Goal: Task Accomplishment & Management: Manage account settings

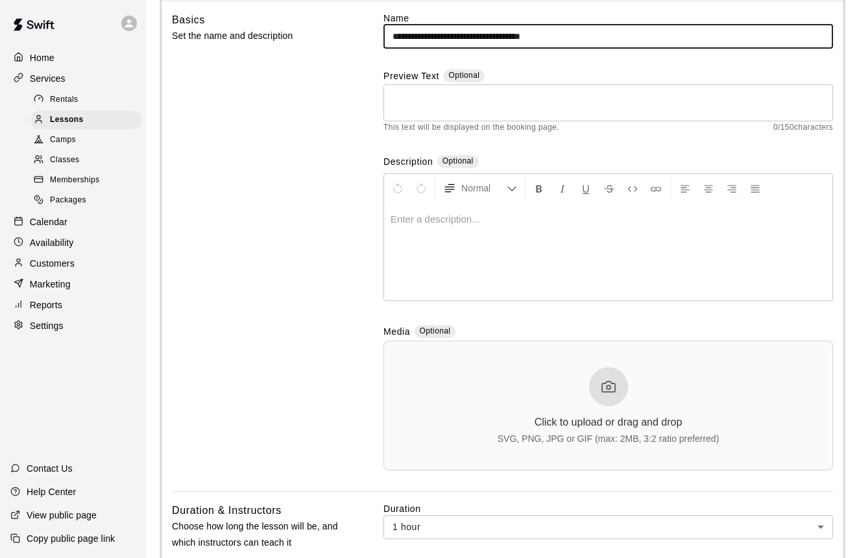
scroll to position [182, 0]
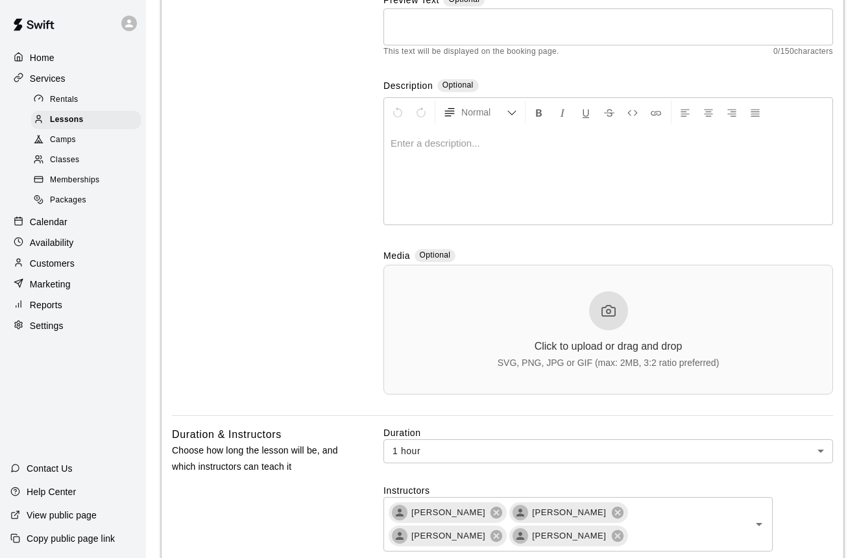
click at [526, 358] on div "SVG, PNG, JPG or GIF (max: 2MB, 3:2 ratio preferred)" at bounding box center [608, 362] width 222 height 10
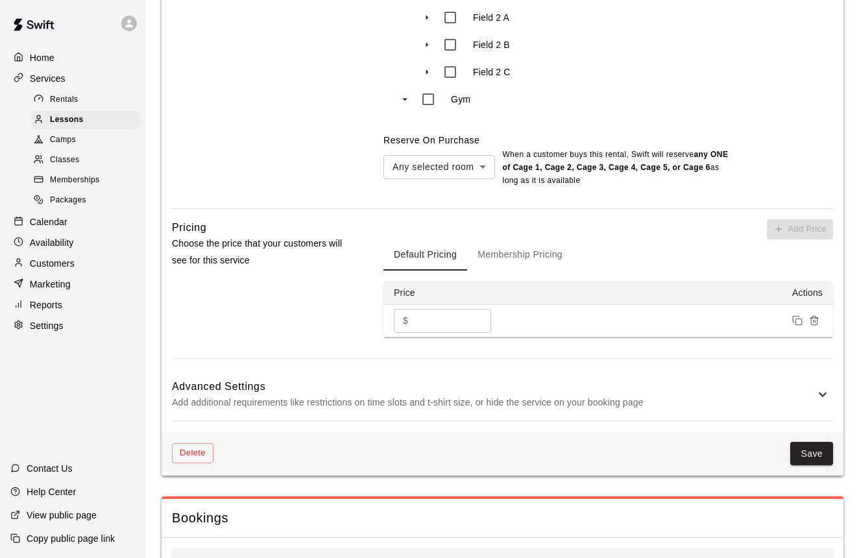
scroll to position [1186, 0]
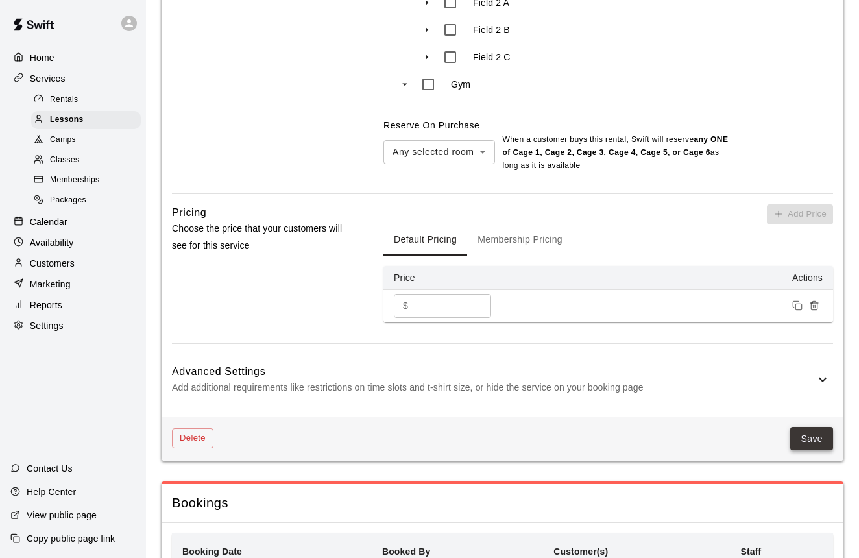
click at [815, 437] on button "Save" at bounding box center [811, 439] width 43 height 24
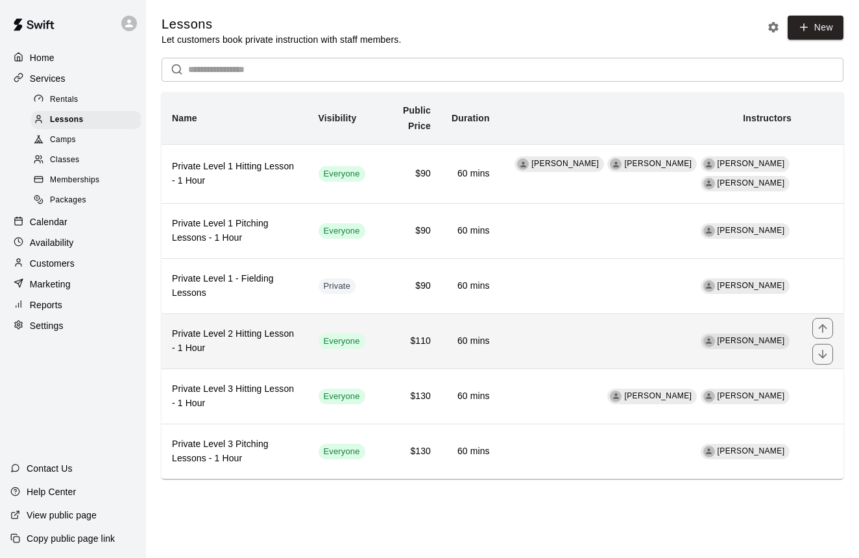
click at [265, 343] on h6 "Private Level 2 Hitting Lesson - 1 Hour" at bounding box center [235, 341] width 126 height 29
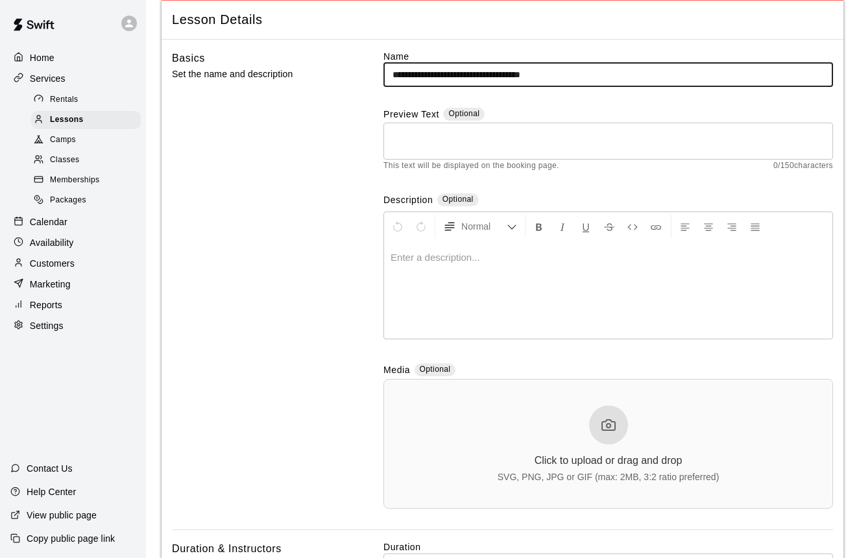
scroll to position [82, 0]
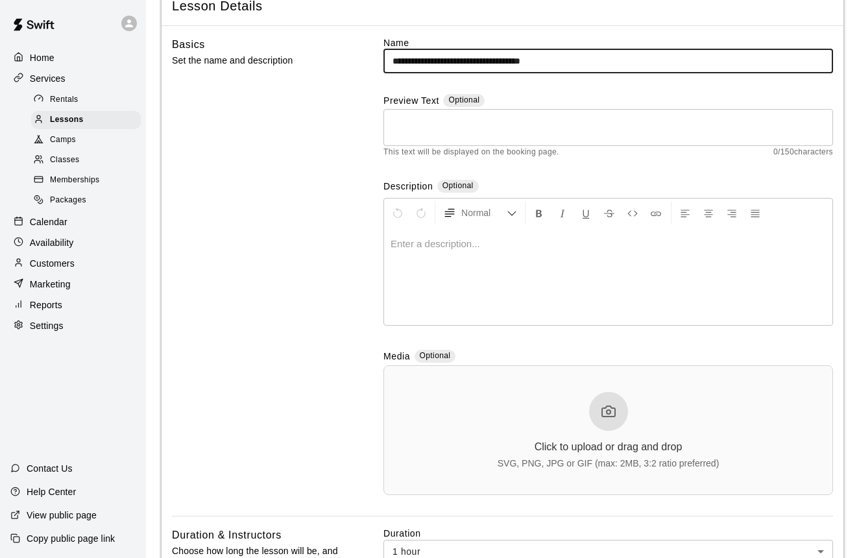
click at [601, 422] on div at bounding box center [608, 411] width 39 height 39
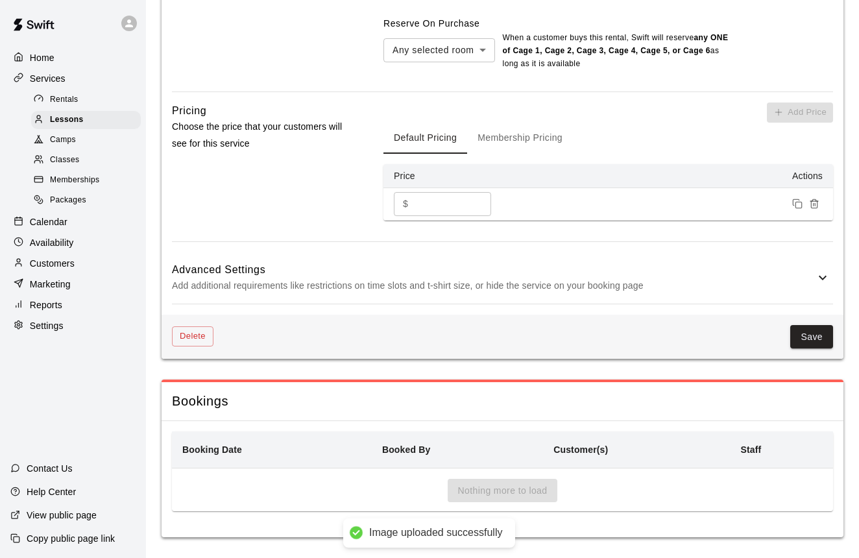
scroll to position [1264, 0]
click at [810, 341] on button "Save" at bounding box center [811, 338] width 43 height 24
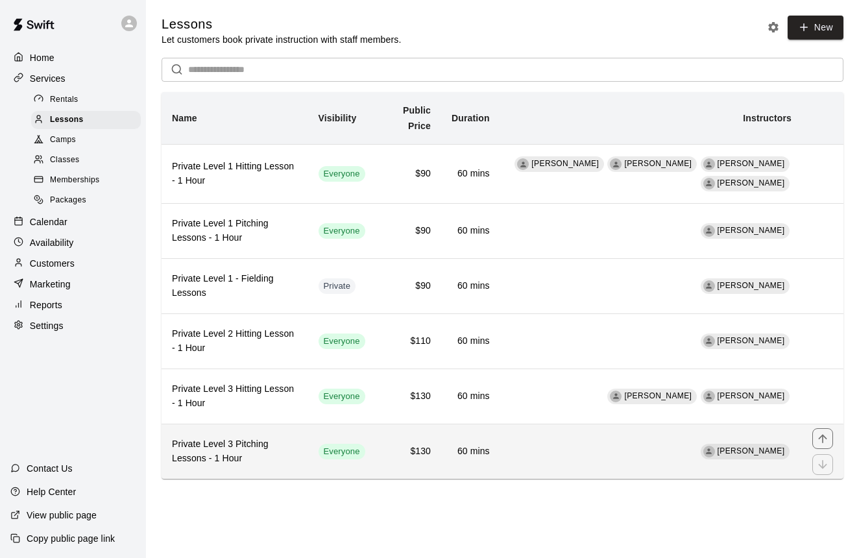
click at [250, 438] on h6 "Private Level 3 Pitching Lessons - 1 Hour" at bounding box center [235, 451] width 126 height 29
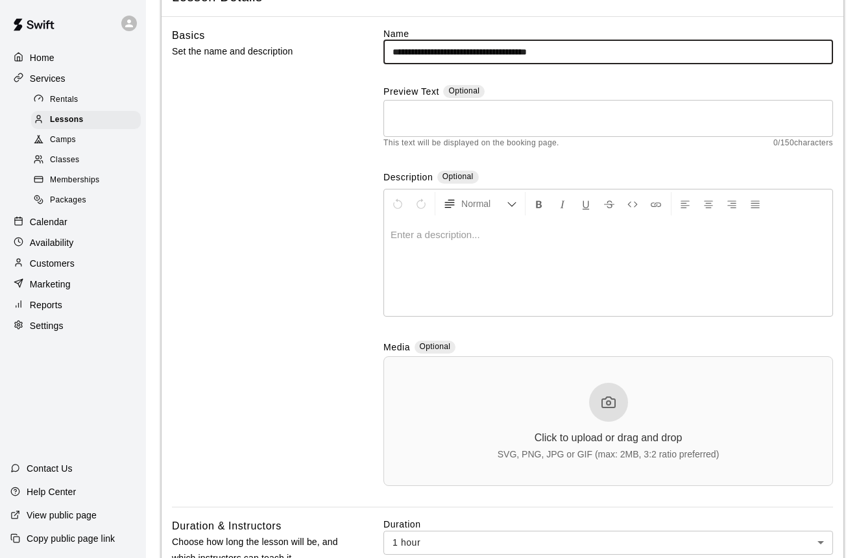
scroll to position [136, 0]
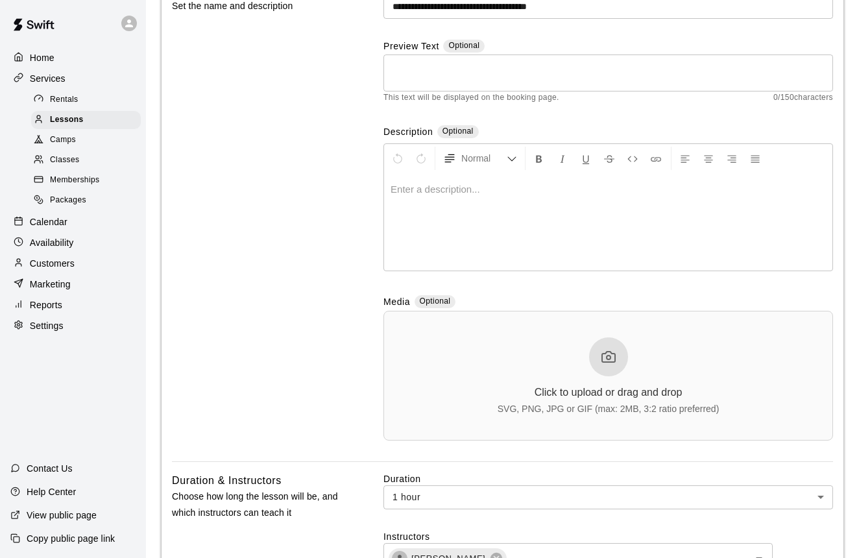
click at [622, 376] on div "Click to upload or drag and drop SVG, PNG, JPG or GIF (max: 2MB, 3:2 ratio pref…" at bounding box center [608, 375] width 222 height 77
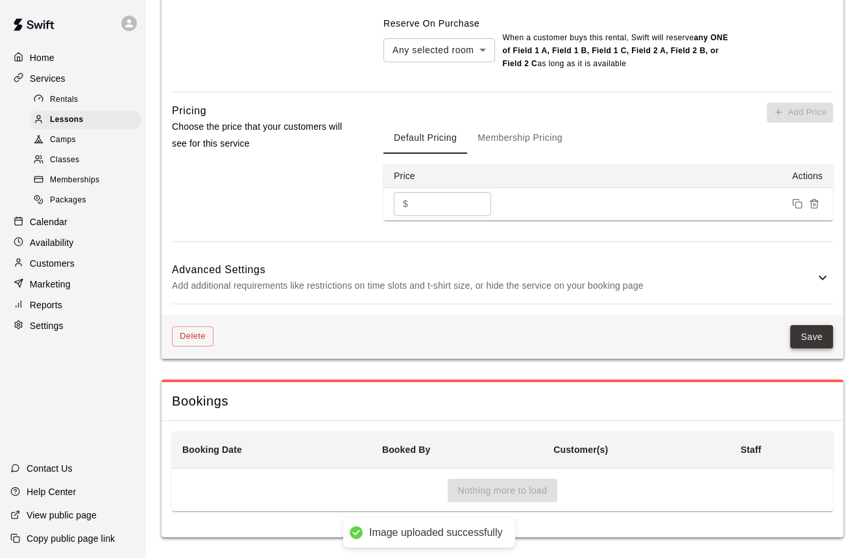
scroll to position [1264, 0]
click at [821, 337] on button "Save" at bounding box center [811, 338] width 43 height 24
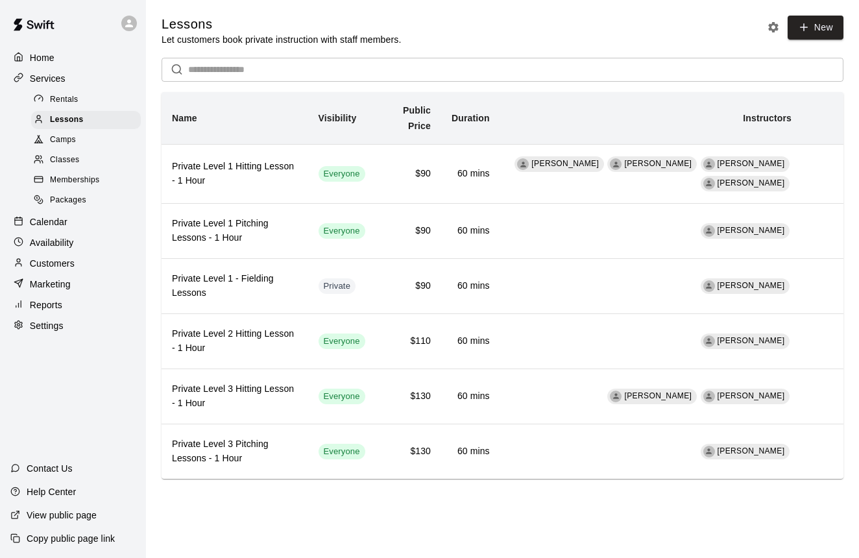
click at [56, 59] on div "Home" at bounding box center [72, 57] width 125 height 19
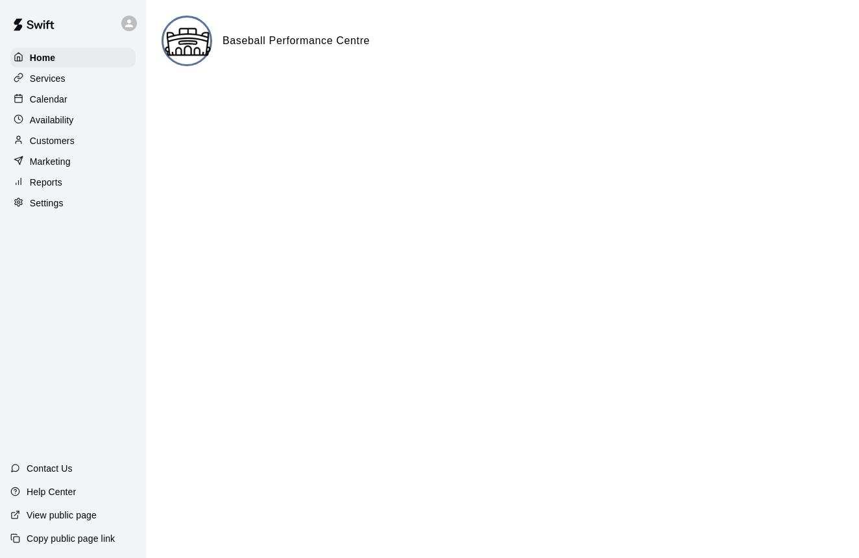
click at [55, 202] on p "Settings" at bounding box center [47, 203] width 34 height 13
select select "**"
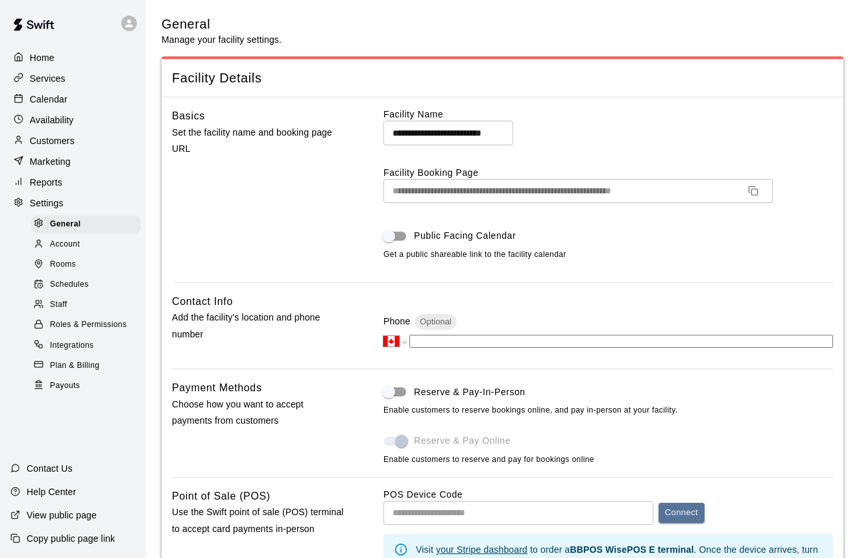
scroll to position [2476, 0]
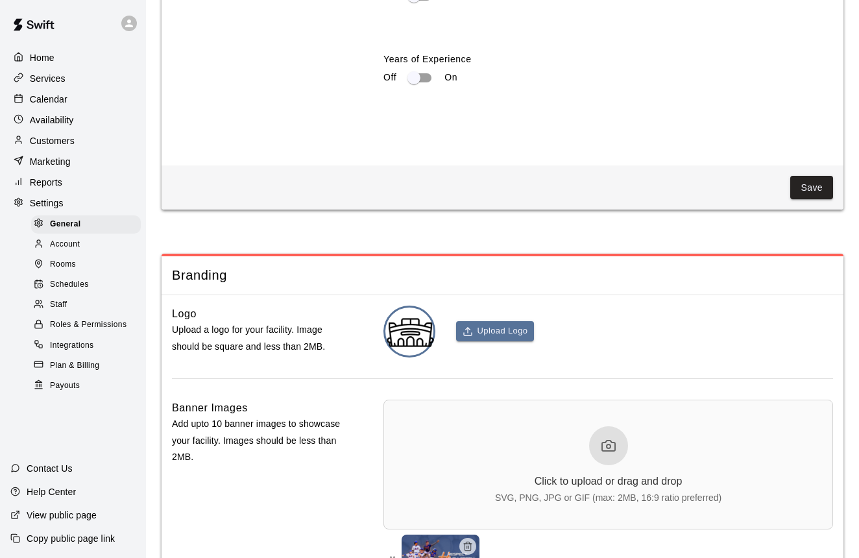
click at [60, 77] on p "Services" at bounding box center [48, 78] width 36 height 13
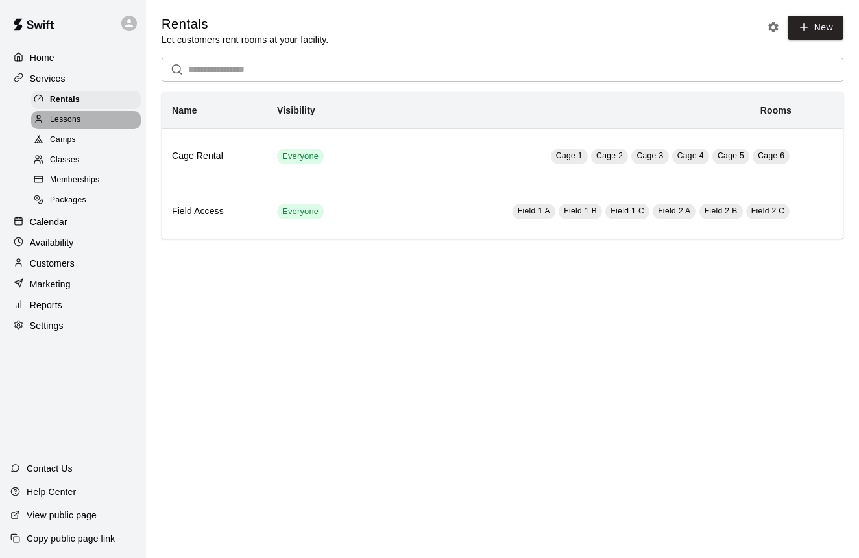
click at [61, 116] on span "Lessons" at bounding box center [65, 120] width 31 height 13
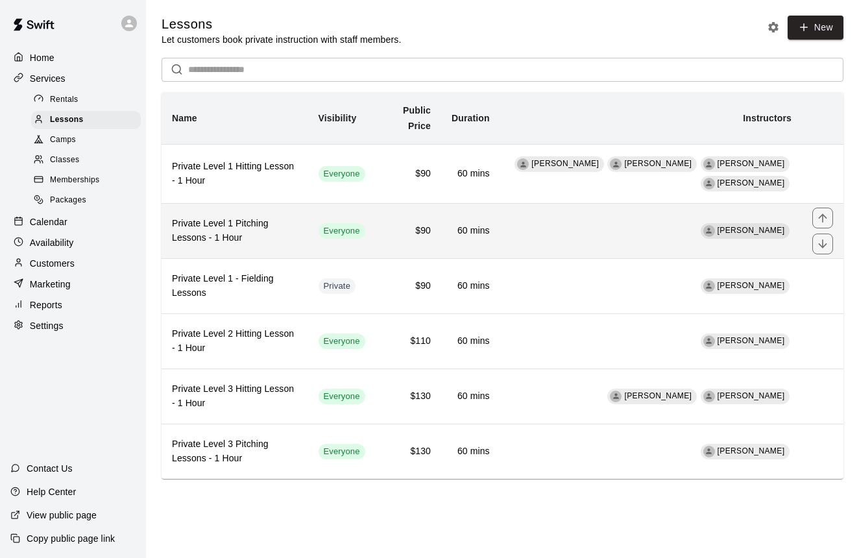
click at [256, 234] on h6 "Private Level 1 Pitching Lessons - 1 Hour" at bounding box center [235, 231] width 126 height 29
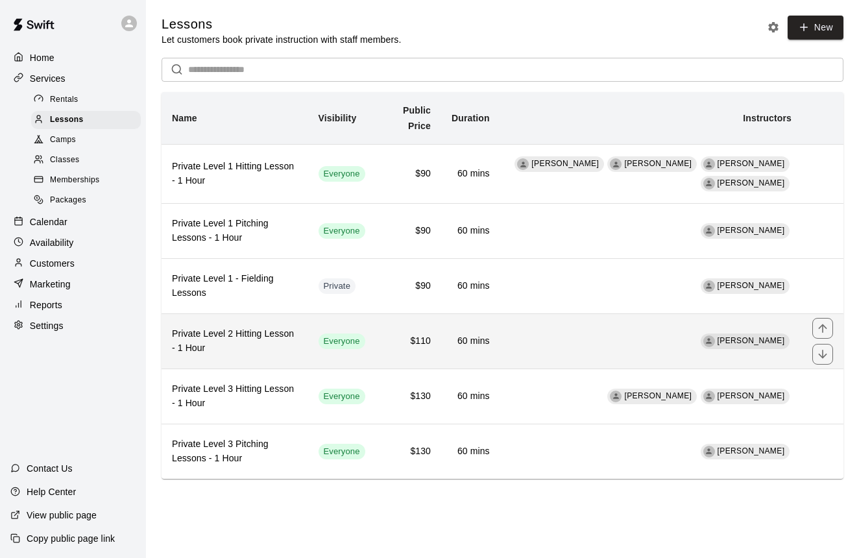
click at [253, 334] on h6 "Private Level 2 Hitting Lesson - 1 Hour" at bounding box center [235, 341] width 126 height 29
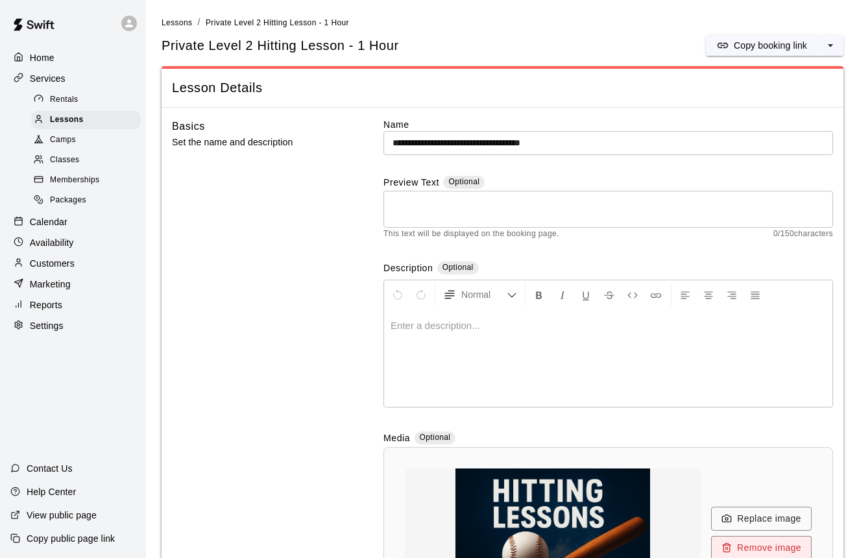
click at [82, 540] on p "Copy public page link" at bounding box center [71, 538] width 88 height 13
click at [81, 116] on span "Lessons" at bounding box center [67, 120] width 34 height 13
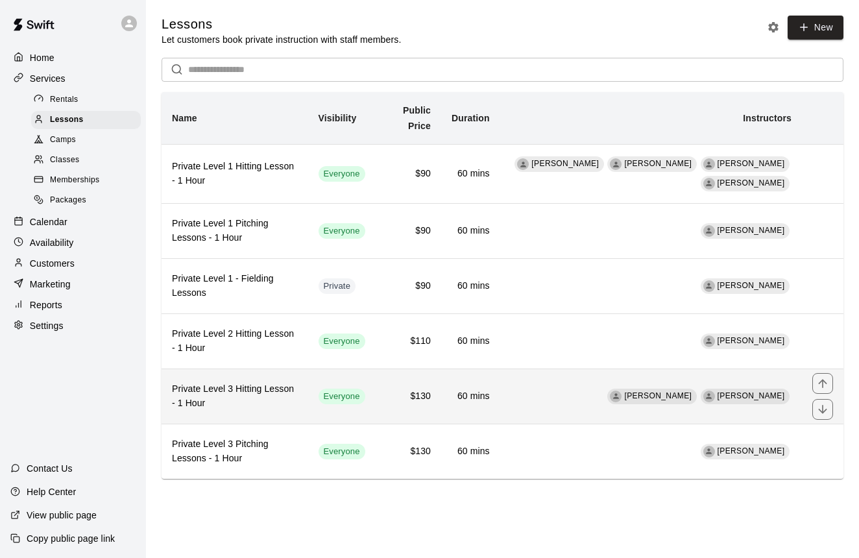
click at [256, 396] on h6 "Private Level 3 Hitting Lesson - 1 Hour" at bounding box center [235, 396] width 126 height 29
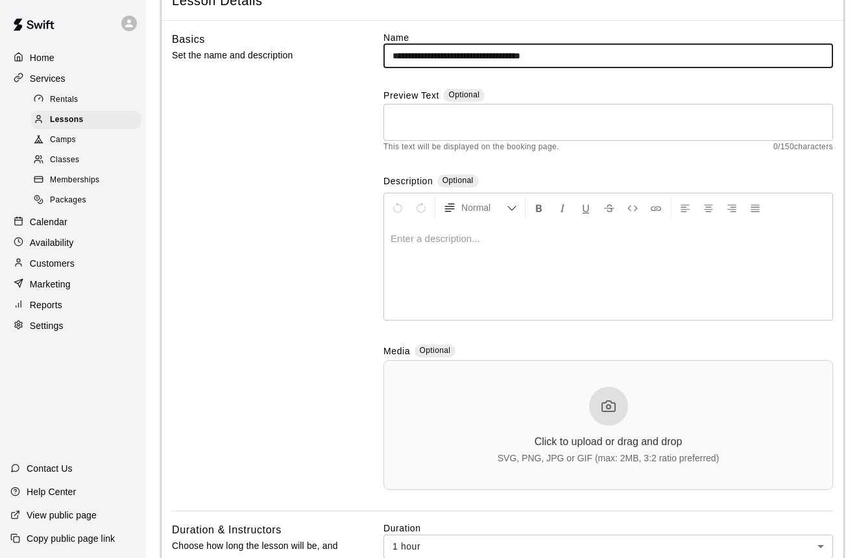
scroll to position [101, 0]
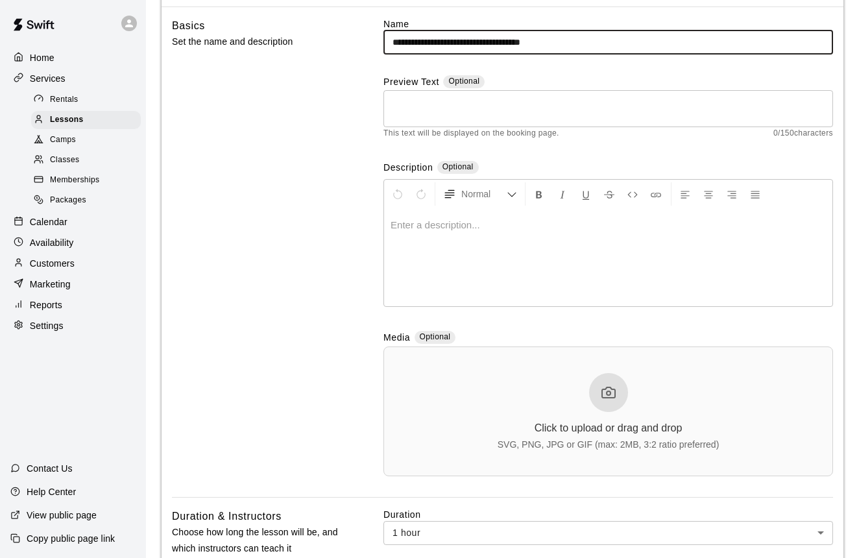
click at [597, 422] on div "Click to upload or drag and drop" at bounding box center [608, 428] width 148 height 12
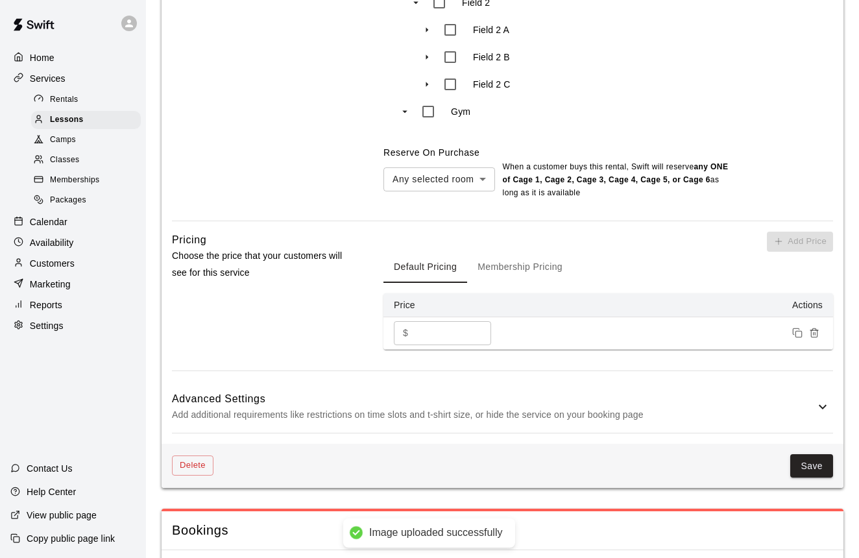
scroll to position [1190, 0]
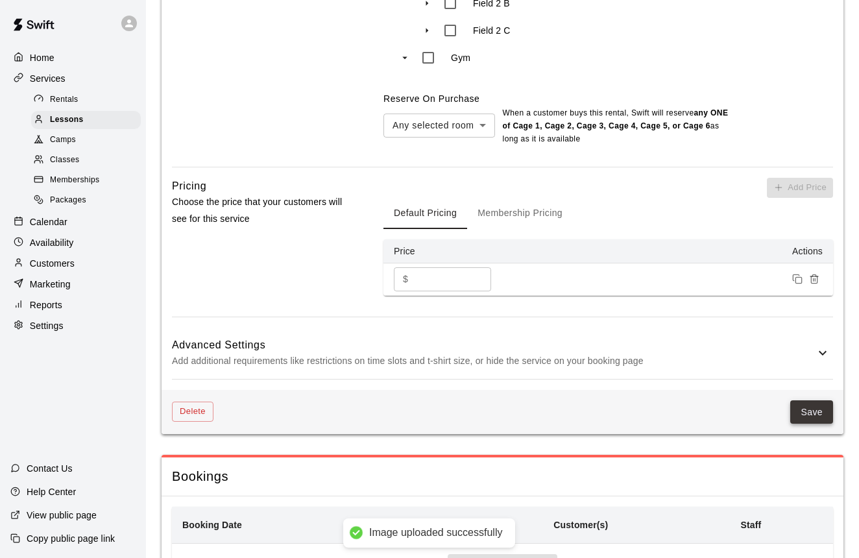
click at [819, 411] on button "Save" at bounding box center [811, 412] width 43 height 24
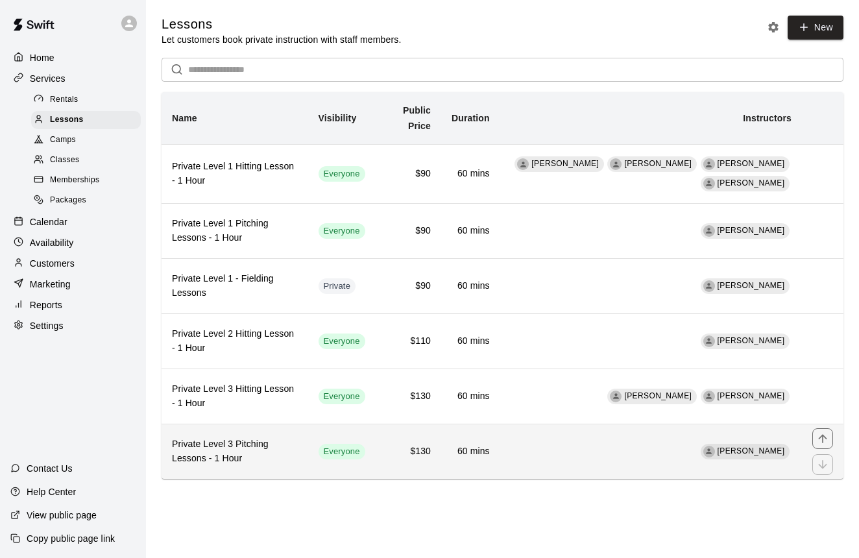
click at [276, 451] on h6 "Private Level 3 Pitching Lessons - 1 Hour" at bounding box center [235, 451] width 126 height 29
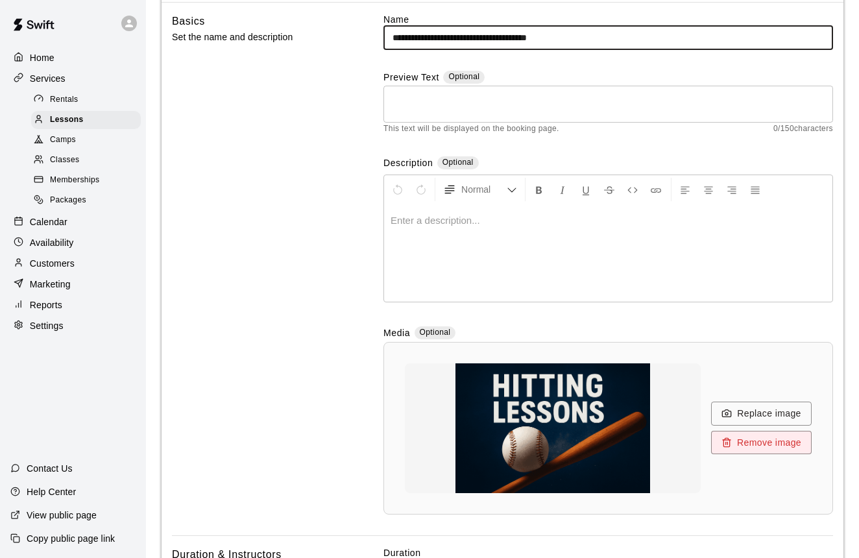
scroll to position [108, 0]
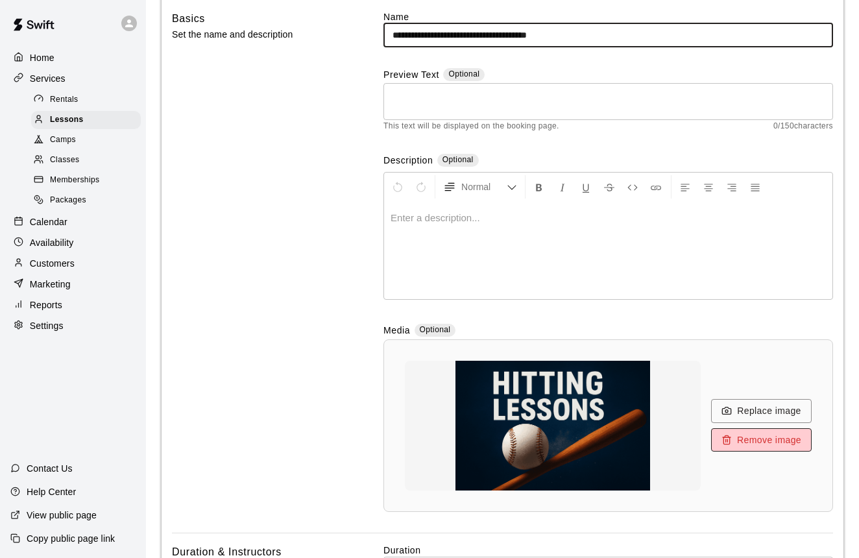
click at [765, 442] on button "Remove image" at bounding box center [761, 440] width 101 height 24
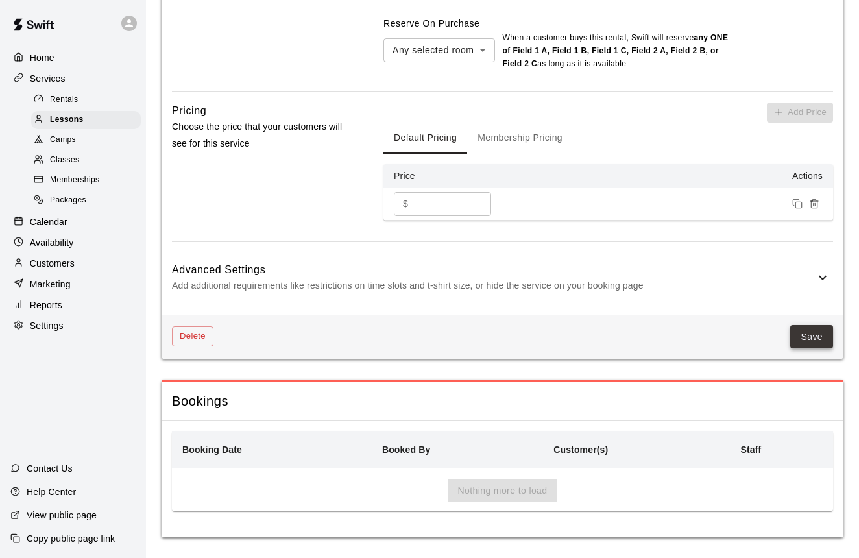
scroll to position [1221, 0]
click at [826, 332] on button "Save" at bounding box center [811, 338] width 43 height 24
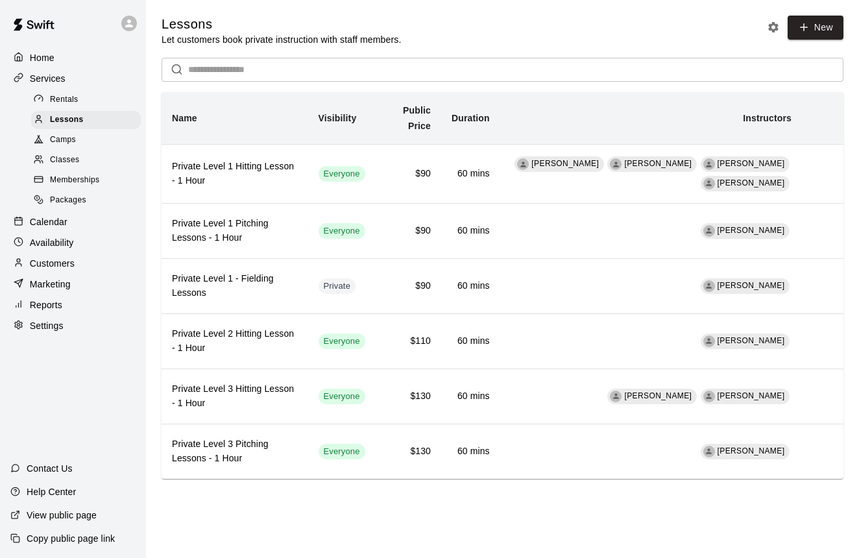
click at [97, 535] on p "Copy public page link" at bounding box center [71, 538] width 88 height 13
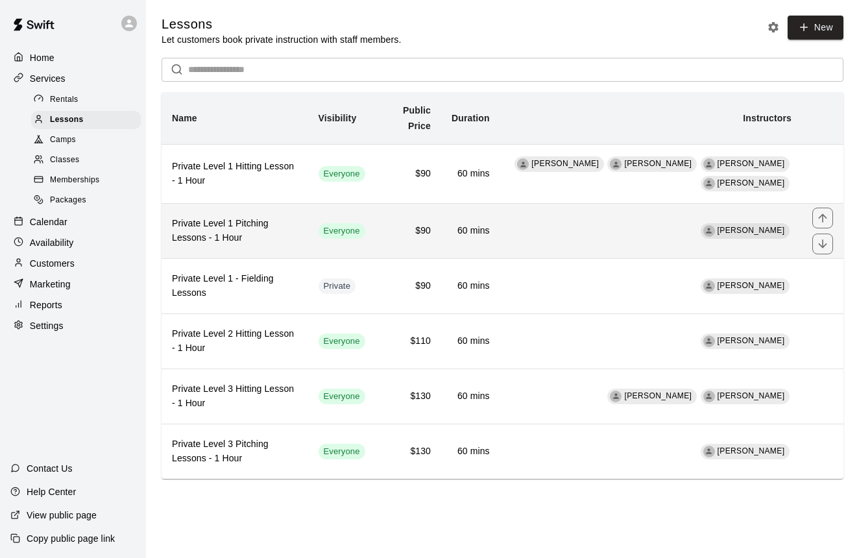
click at [227, 222] on h6 "Private Level 1 Pitching Lessons - 1 Hour" at bounding box center [235, 231] width 126 height 29
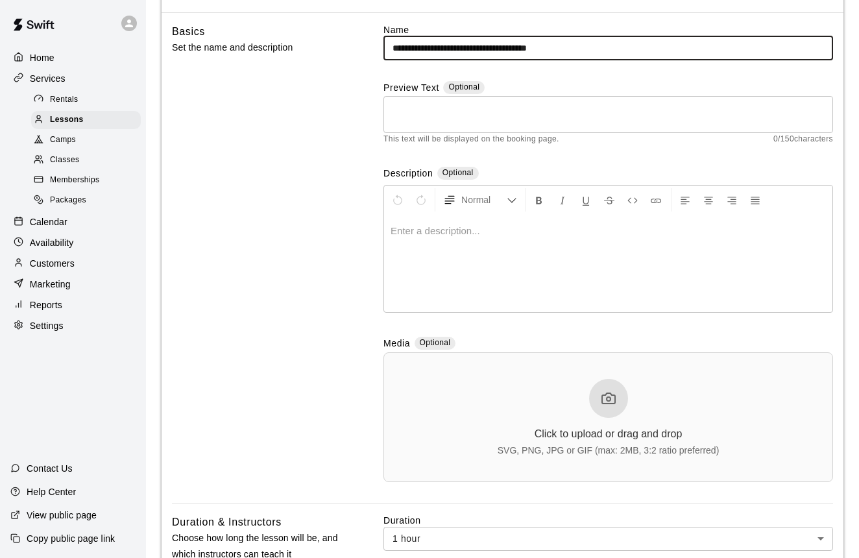
scroll to position [192, 0]
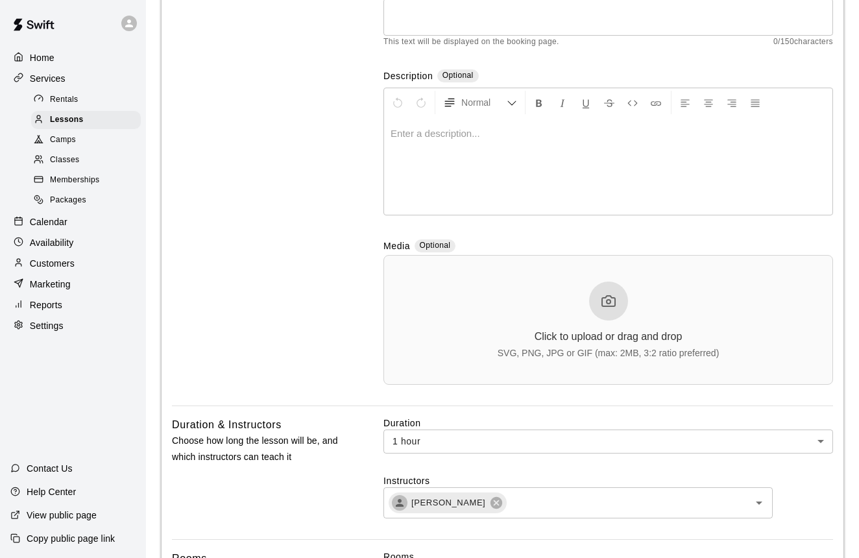
click at [639, 331] on div "Click to upload or drag and drop" at bounding box center [608, 337] width 148 height 12
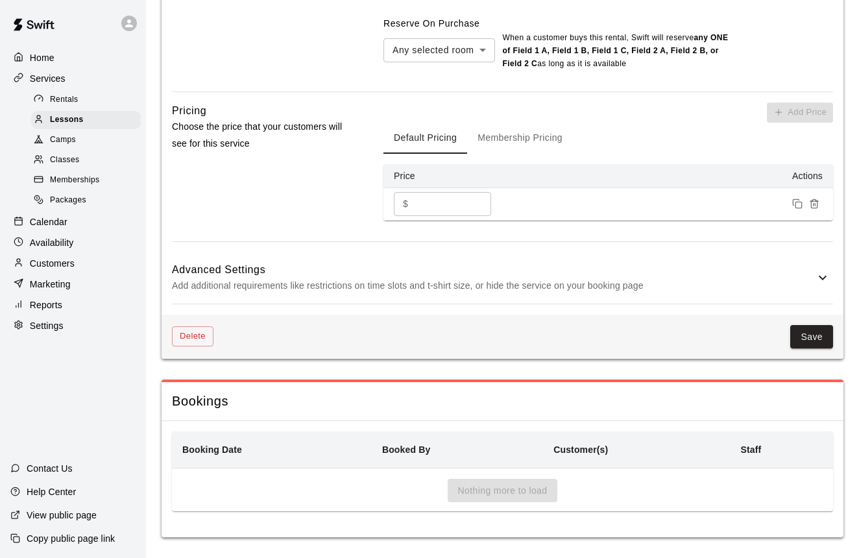
scroll to position [1264, 0]
click at [813, 340] on button "Save" at bounding box center [811, 338] width 43 height 24
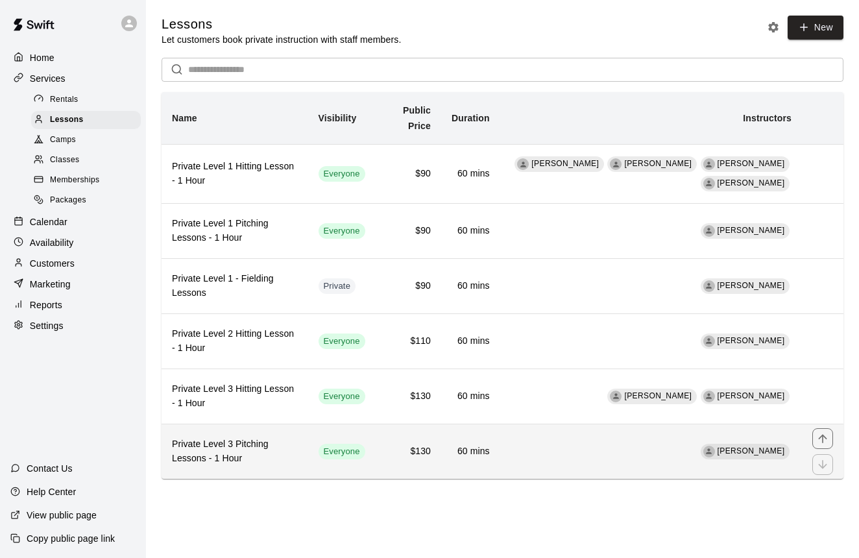
click at [245, 449] on h6 "Private Level 3 Pitching Lessons - 1 Hour" at bounding box center [235, 451] width 126 height 29
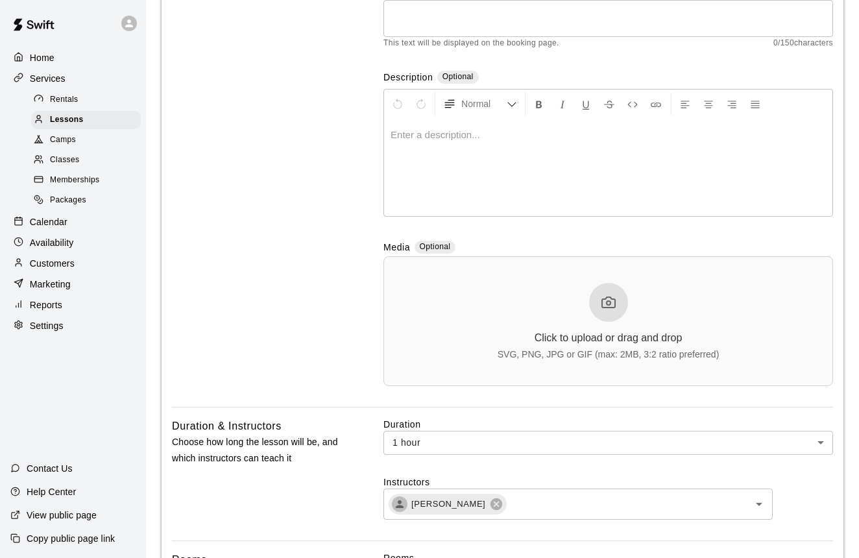
scroll to position [198, 0]
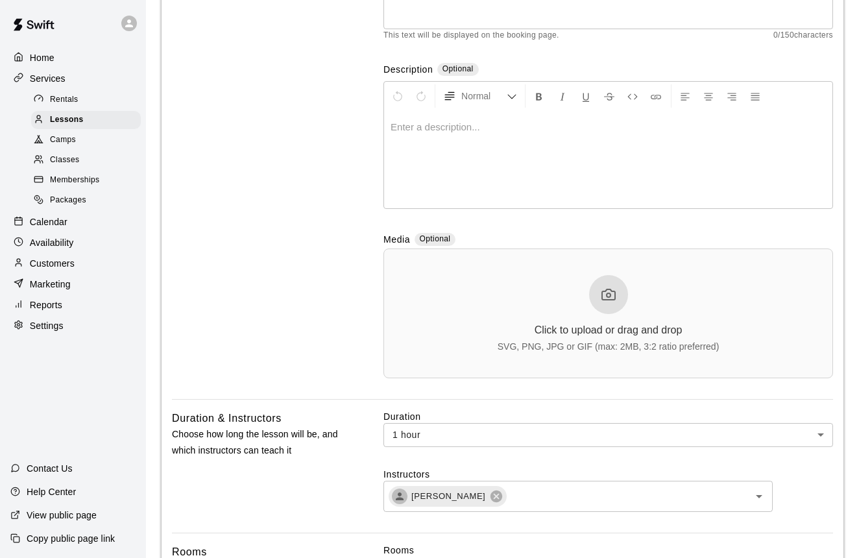
click at [597, 306] on div at bounding box center [608, 294] width 39 height 39
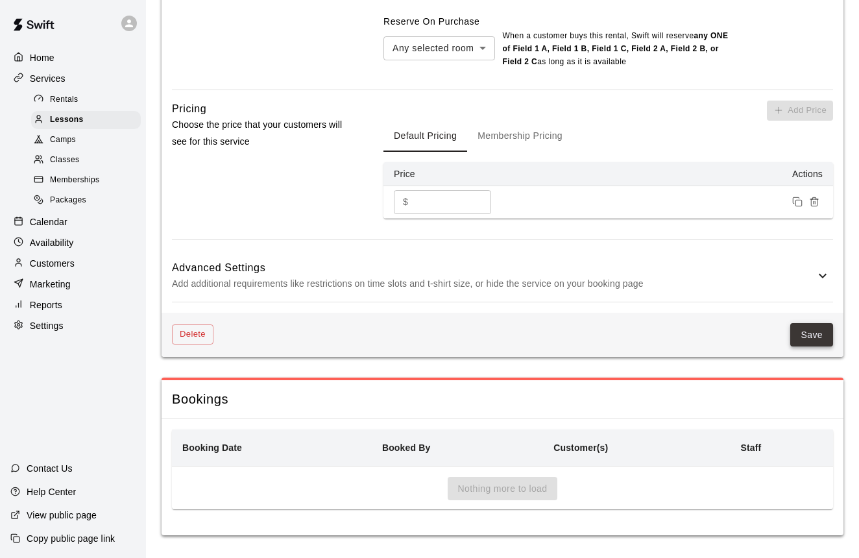
scroll to position [1264, 0]
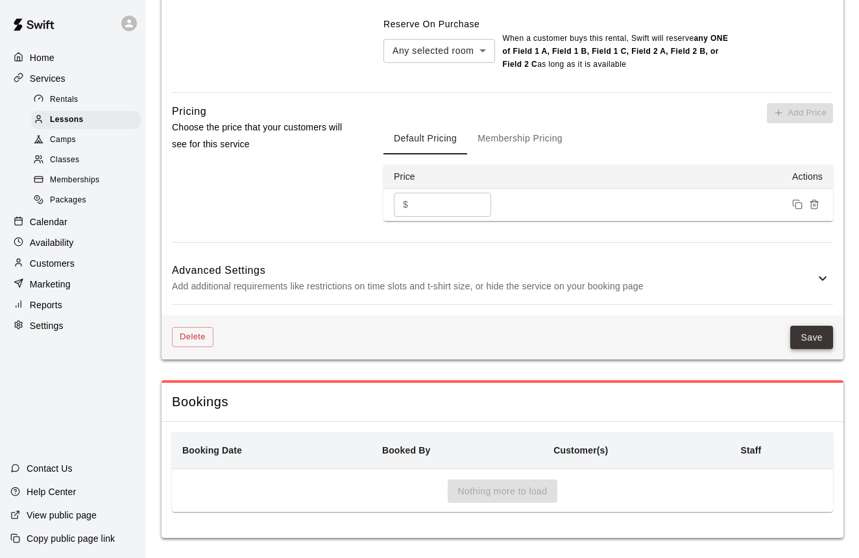
click at [811, 333] on button "Save" at bounding box center [811, 338] width 43 height 24
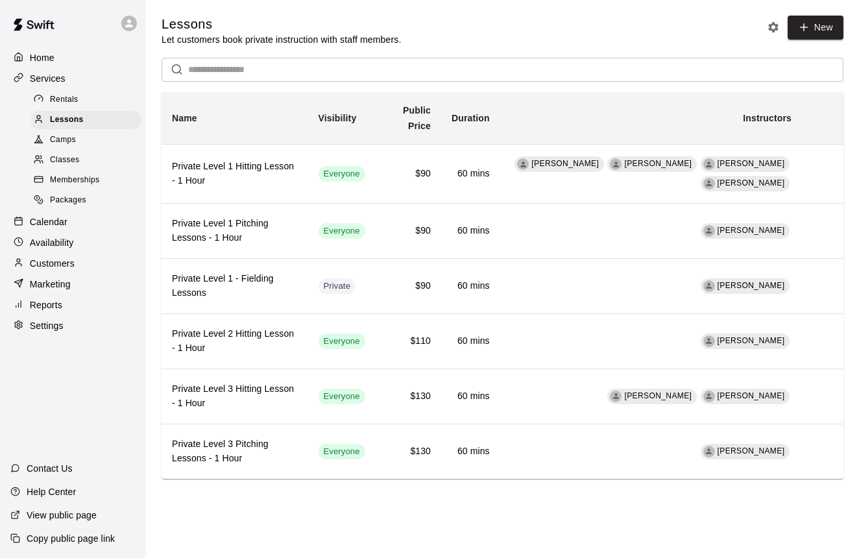
click at [93, 101] on div "Rentals" at bounding box center [86, 100] width 110 height 18
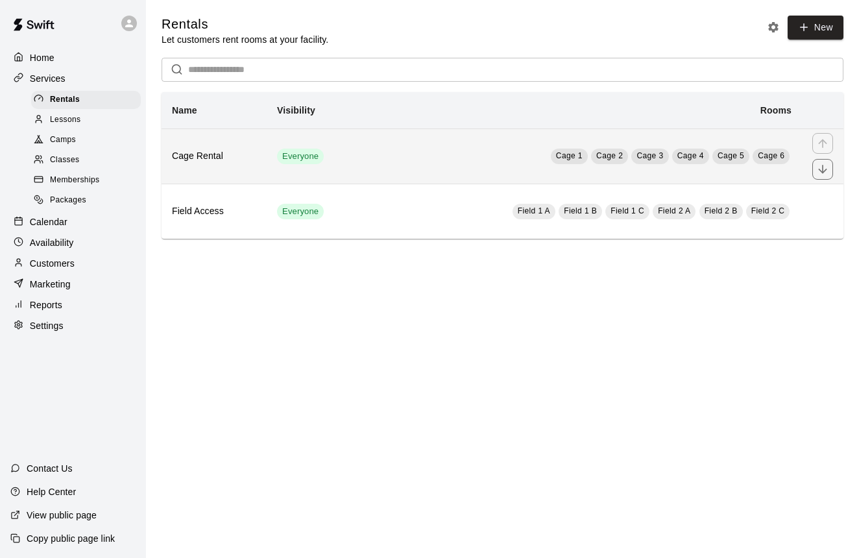
click at [455, 158] on td "Cage 1 Cage 2 Cage 3 Cage 4 Cage 5 Cage 6" at bounding box center [583, 155] width 437 height 55
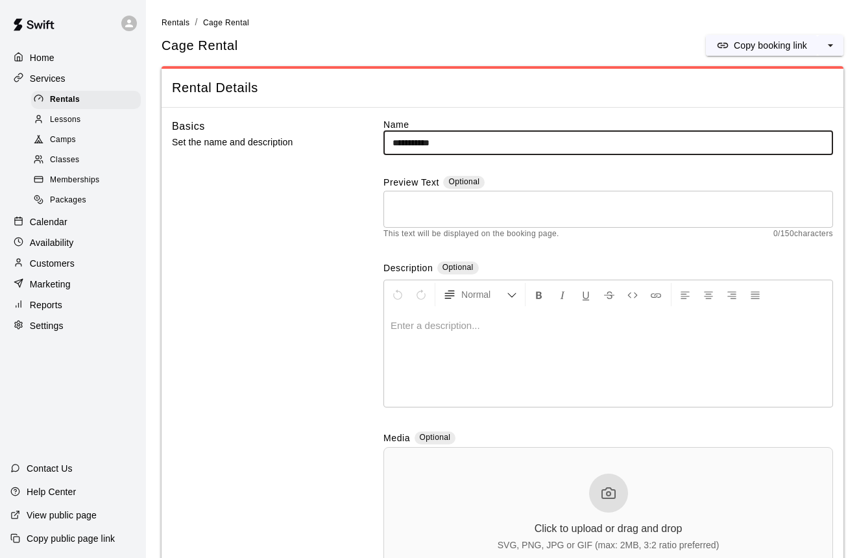
click at [53, 61] on p "Home" at bounding box center [42, 57] width 25 height 13
